Goal: Check status: Check status

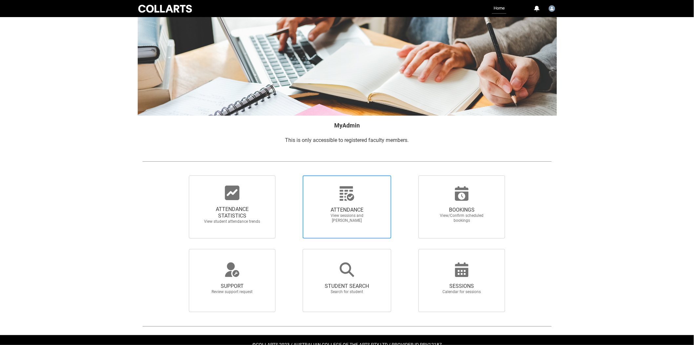
click at [349, 202] on span "ATTENDANCE View sessions and [PERSON_NAME]" at bounding box center [347, 214] width 63 height 27
click at [292, 175] on input "ATTENDANCE View sessions and [PERSON_NAME]" at bounding box center [291, 175] width 0 height 0
radio input "true"
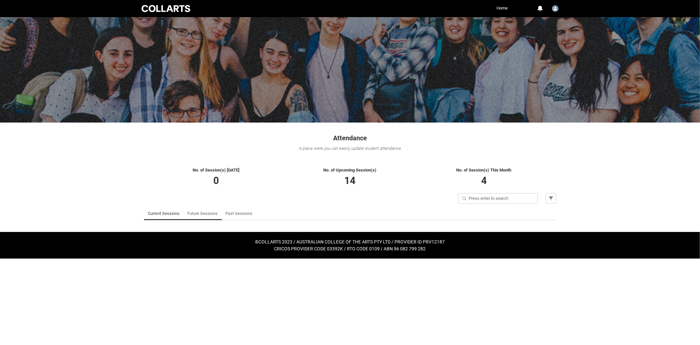
click at [208, 215] on link "Future Sessions" at bounding box center [203, 213] width 30 height 13
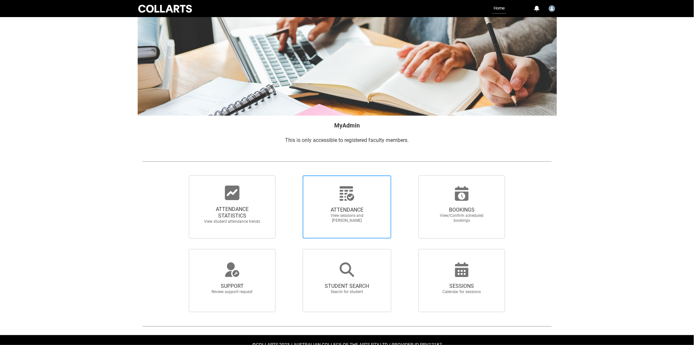
click at [339, 212] on span "ATTENDANCE" at bounding box center [347, 209] width 58 height 7
click at [292, 175] on input "ATTENDANCE View sessions and [PERSON_NAME]" at bounding box center [291, 175] width 0 height 0
radio input "true"
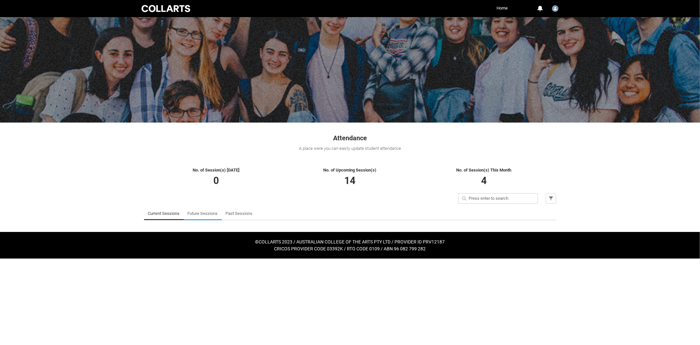
click at [201, 212] on link "Future Sessions" at bounding box center [203, 213] width 30 height 13
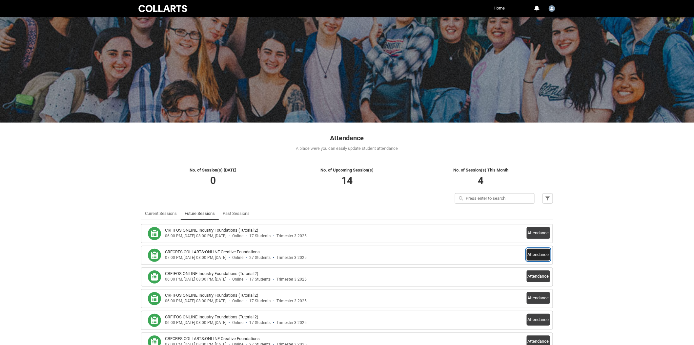
click at [535, 252] on button "Attendance" at bounding box center [538, 254] width 23 height 12
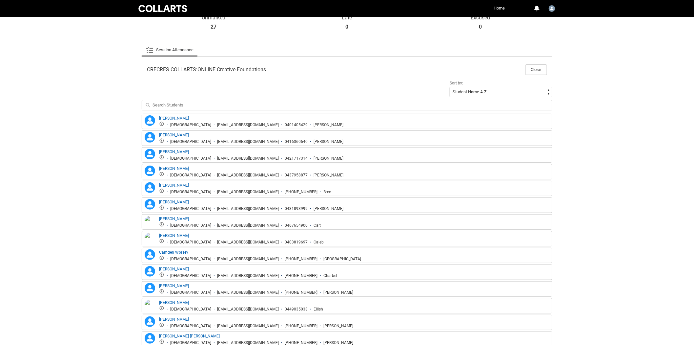
scroll to position [176, 0]
